Goal: Navigation & Orientation: Find specific page/section

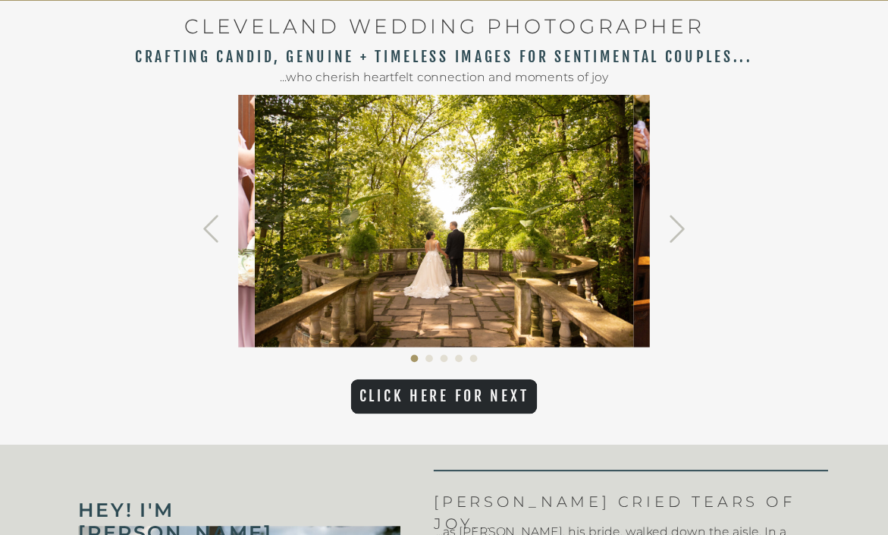
scroll to position [492, 0]
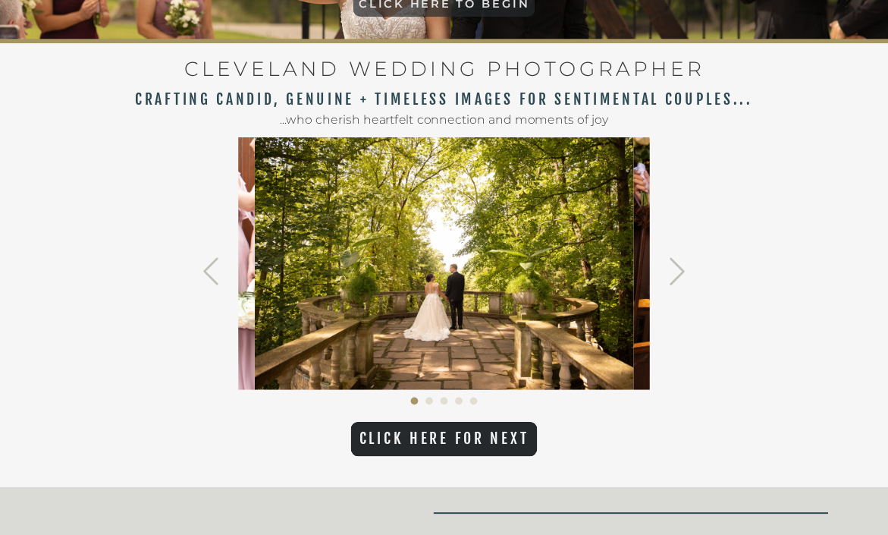
click at [688, 256] on icon at bounding box center [676, 272] width 33 height 33
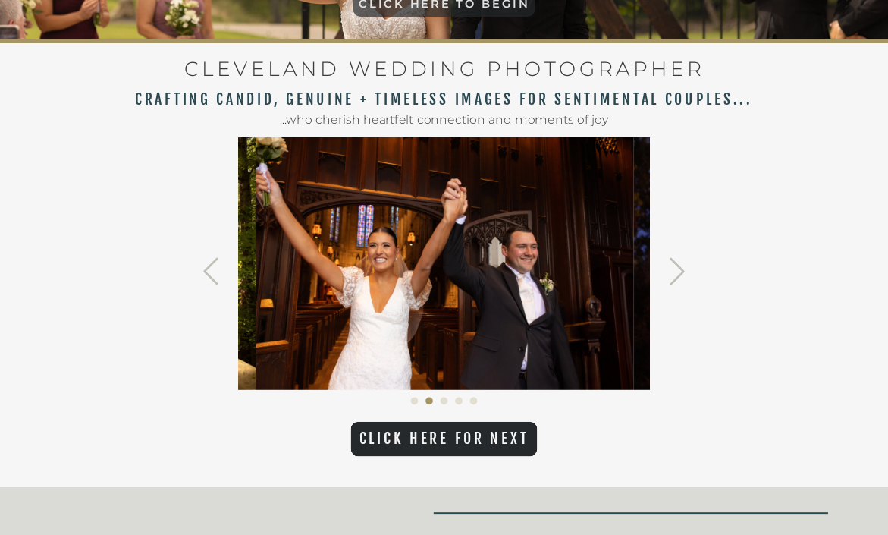
click at [680, 271] on icon at bounding box center [676, 272] width 33 height 33
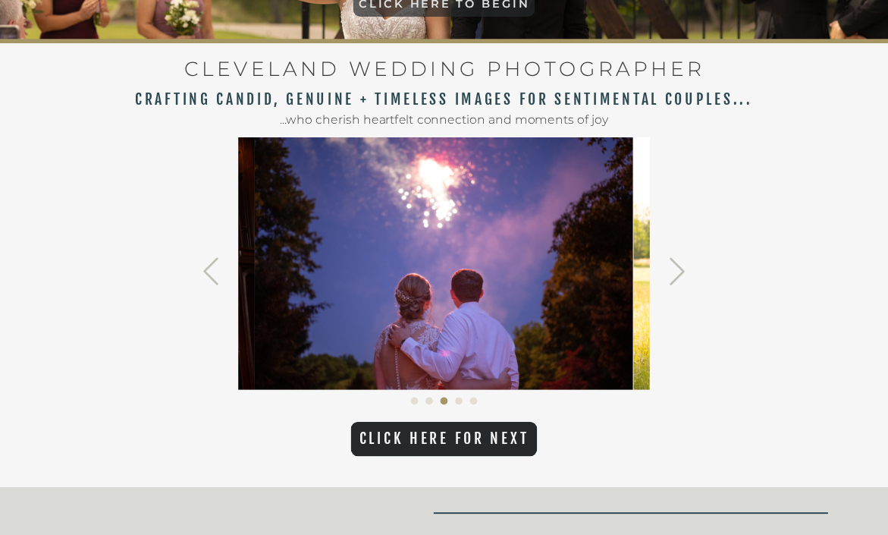
click at [680, 271] on icon at bounding box center [676, 272] width 33 height 33
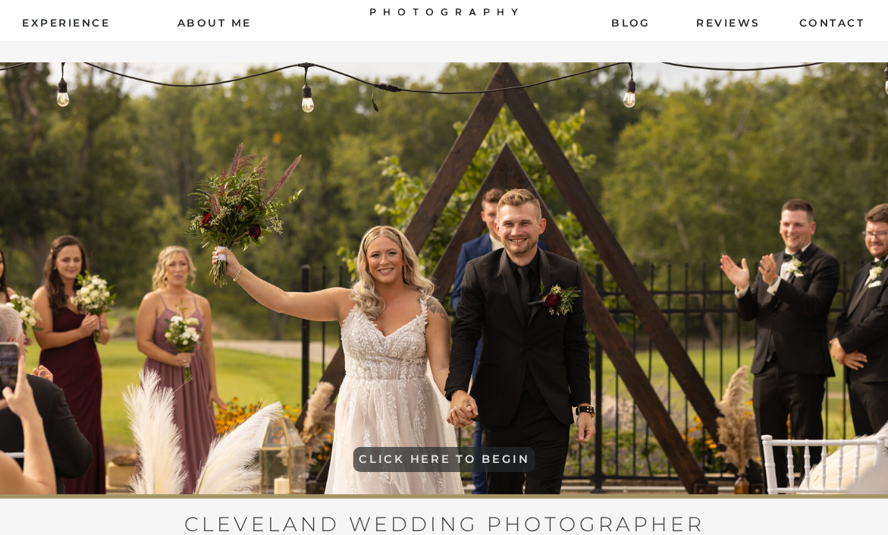
scroll to position [0, 0]
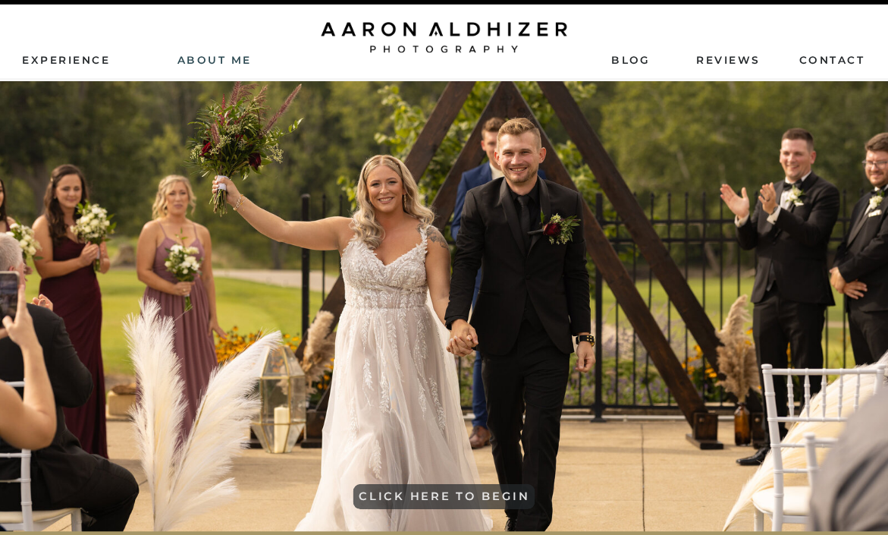
click at [240, 61] on nav "AbouT ME" at bounding box center [214, 59] width 105 height 14
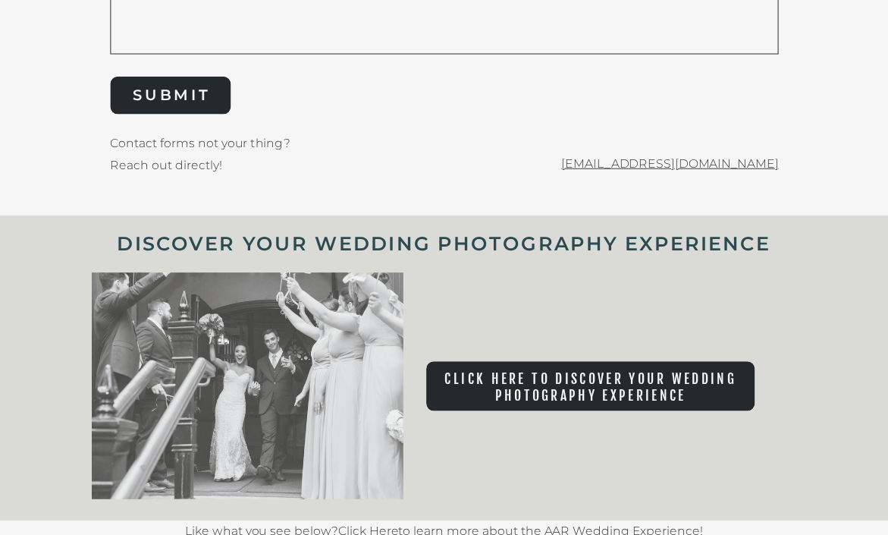
scroll to position [6537, 0]
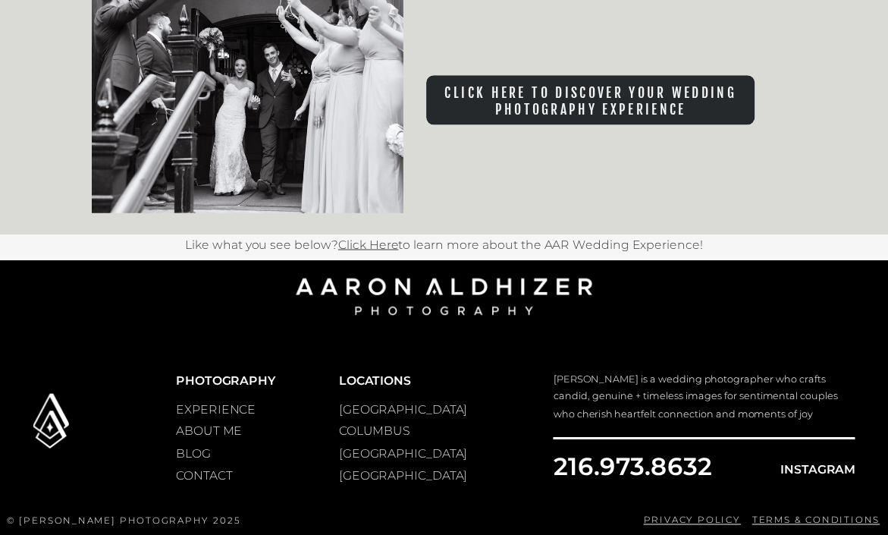
click at [392, 412] on p "[GEOGRAPHIC_DATA]" at bounding box center [378, 409] width 79 height 21
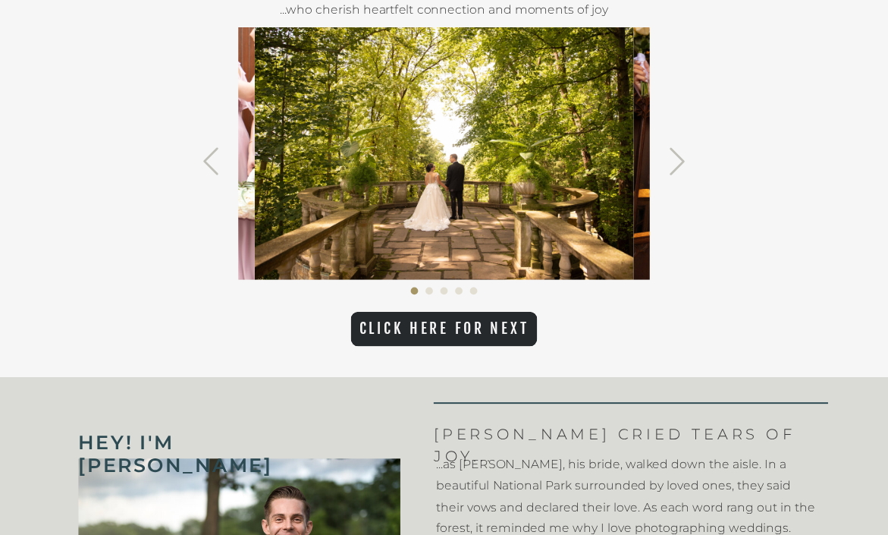
scroll to position [862, 0]
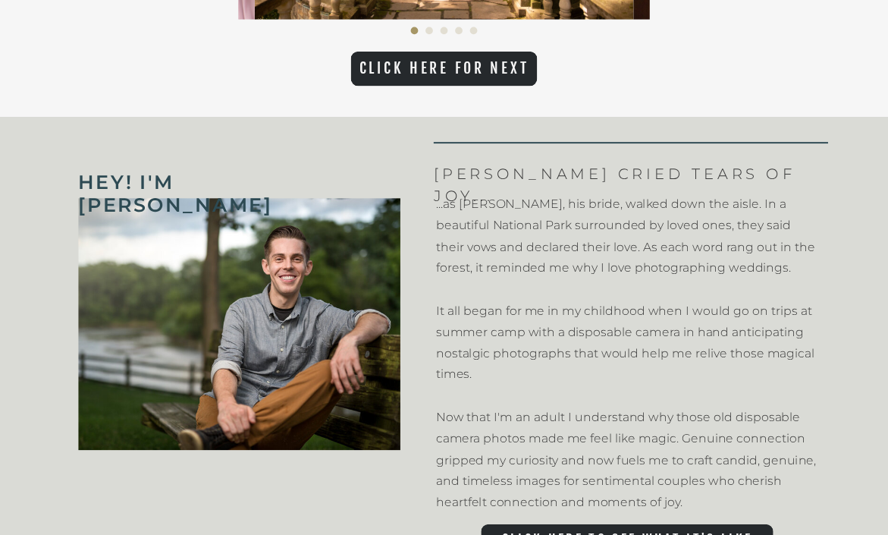
click at [459, 68] on p "CLICK HERE FOR NEXT" at bounding box center [444, 69] width 187 height 19
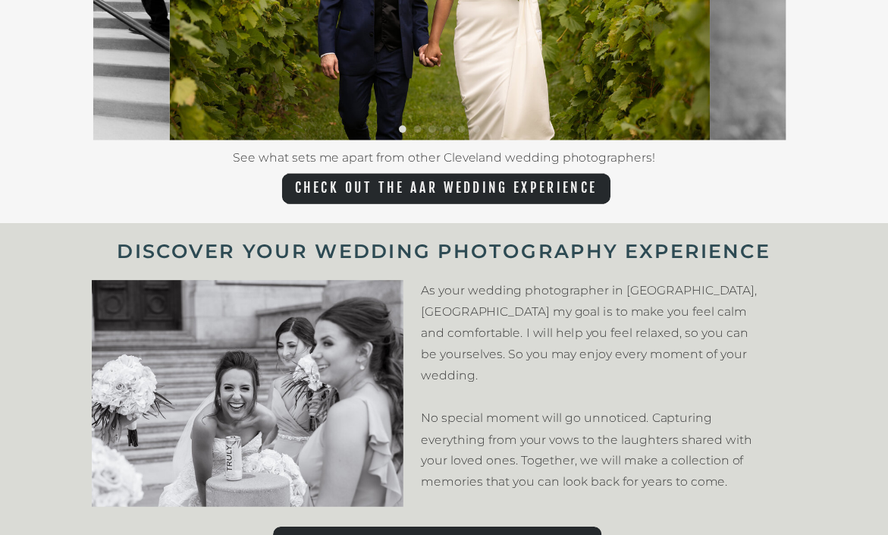
scroll to position [3335, 0]
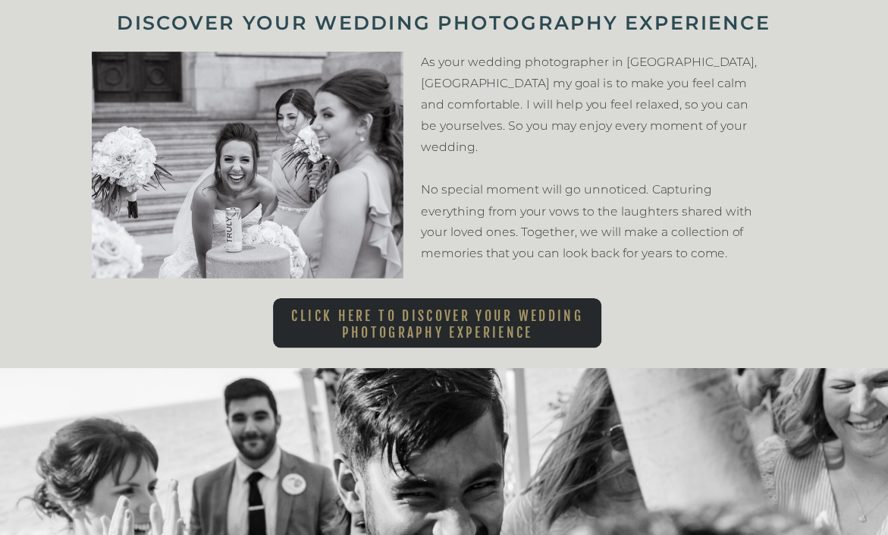
click at [506, 326] on nav "Click here to Discover Your Wedding Photography Experience" at bounding box center [437, 321] width 328 height 24
